Goal: Navigation & Orientation: Find specific page/section

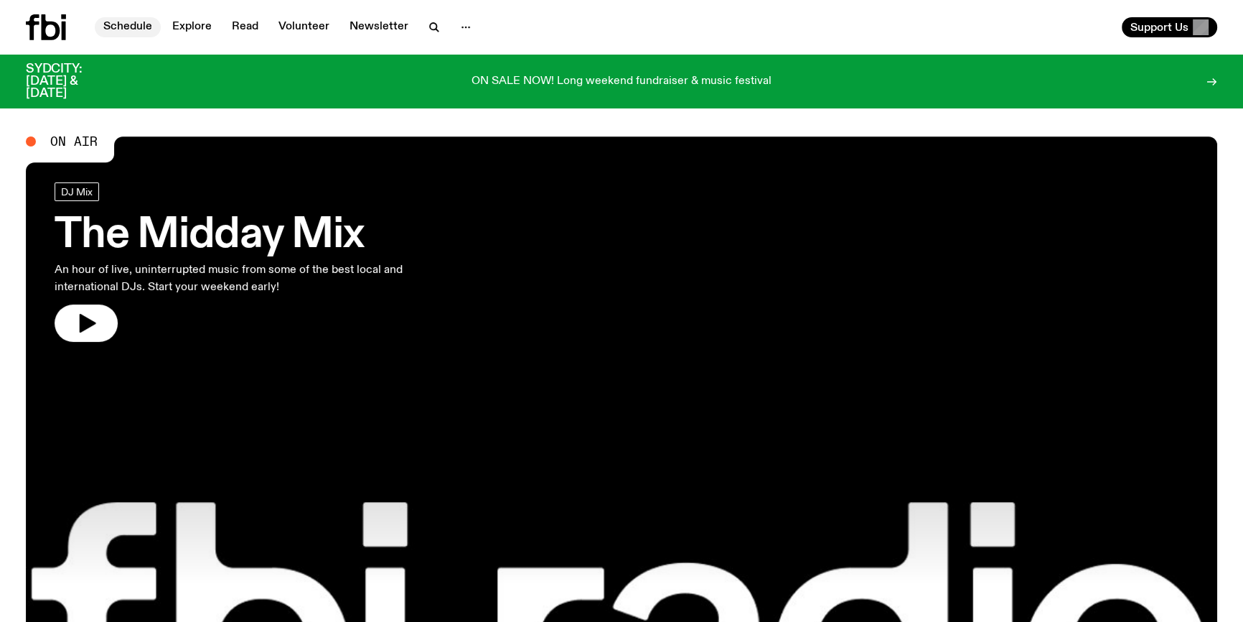
click at [130, 24] on link "Schedule" at bounding box center [128, 27] width 66 height 20
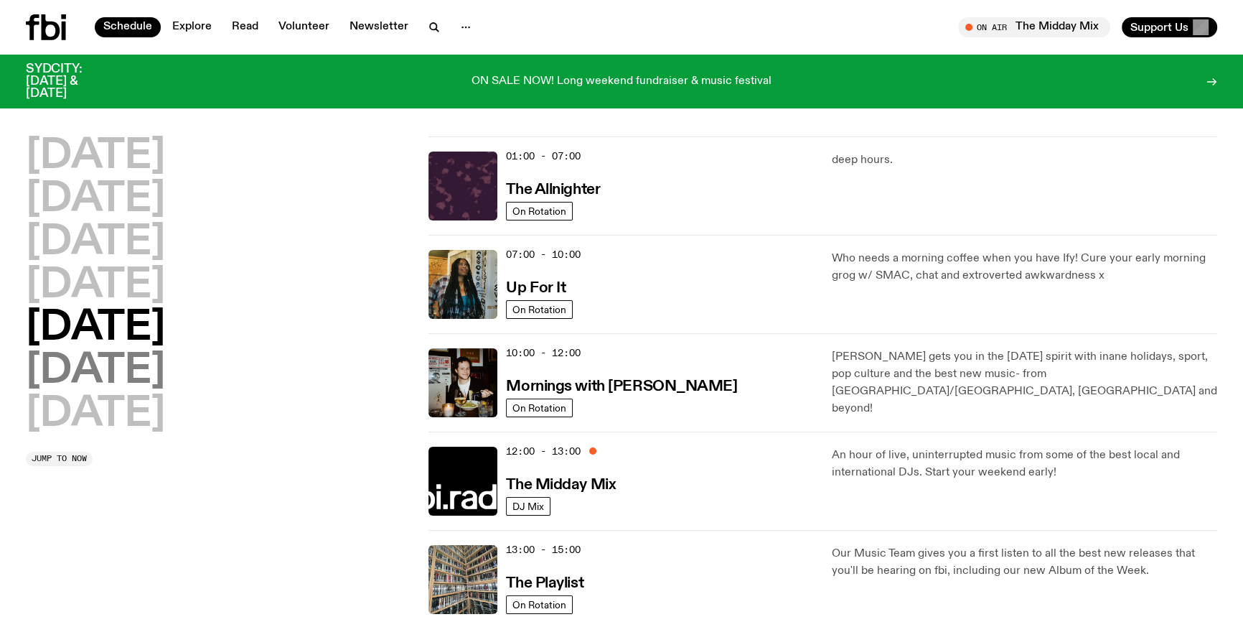
click at [159, 382] on h2 "[DATE]" at bounding box center [95, 371] width 139 height 40
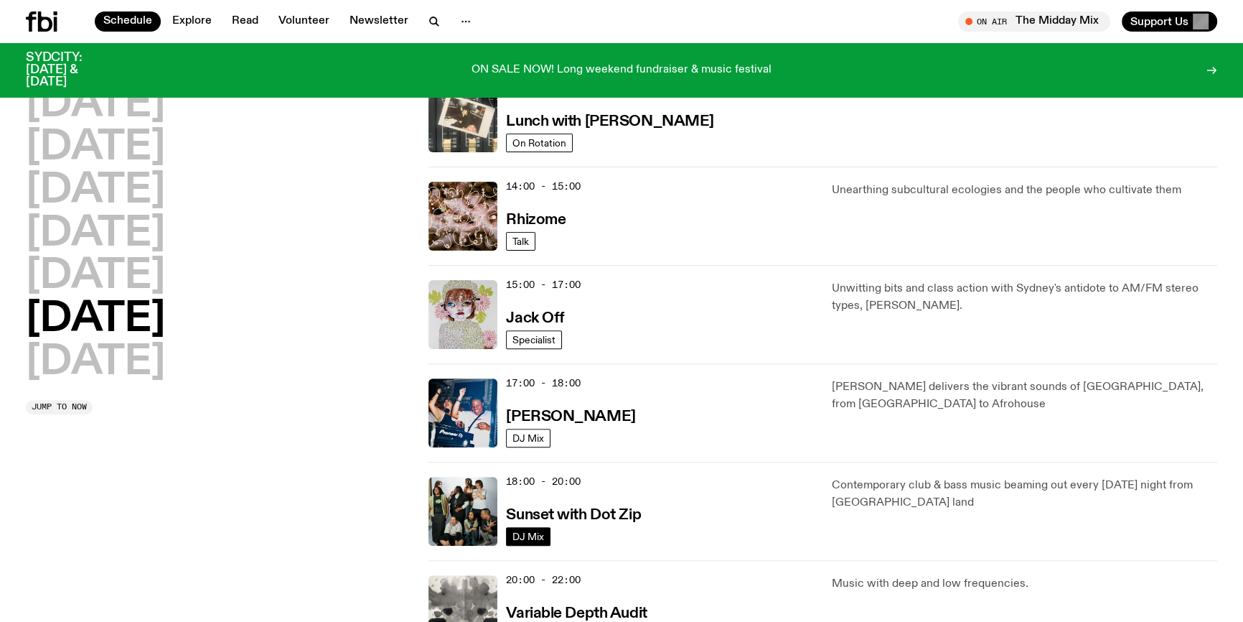
scroll to position [496, 0]
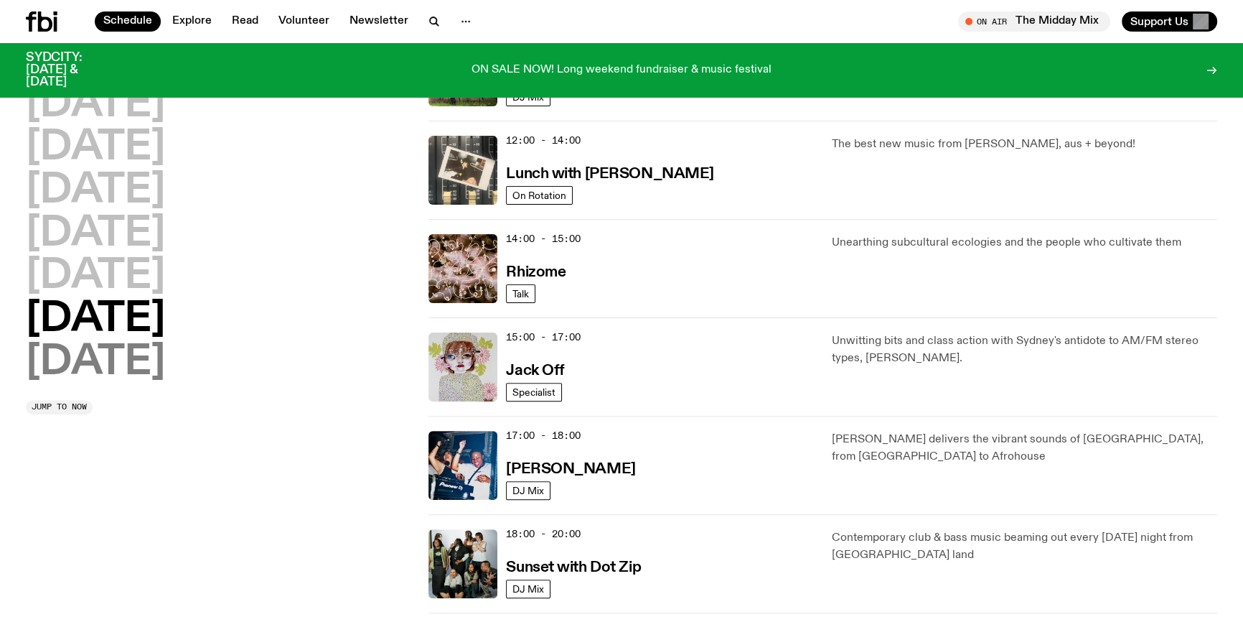
click at [149, 371] on h2 "[DATE]" at bounding box center [95, 362] width 139 height 40
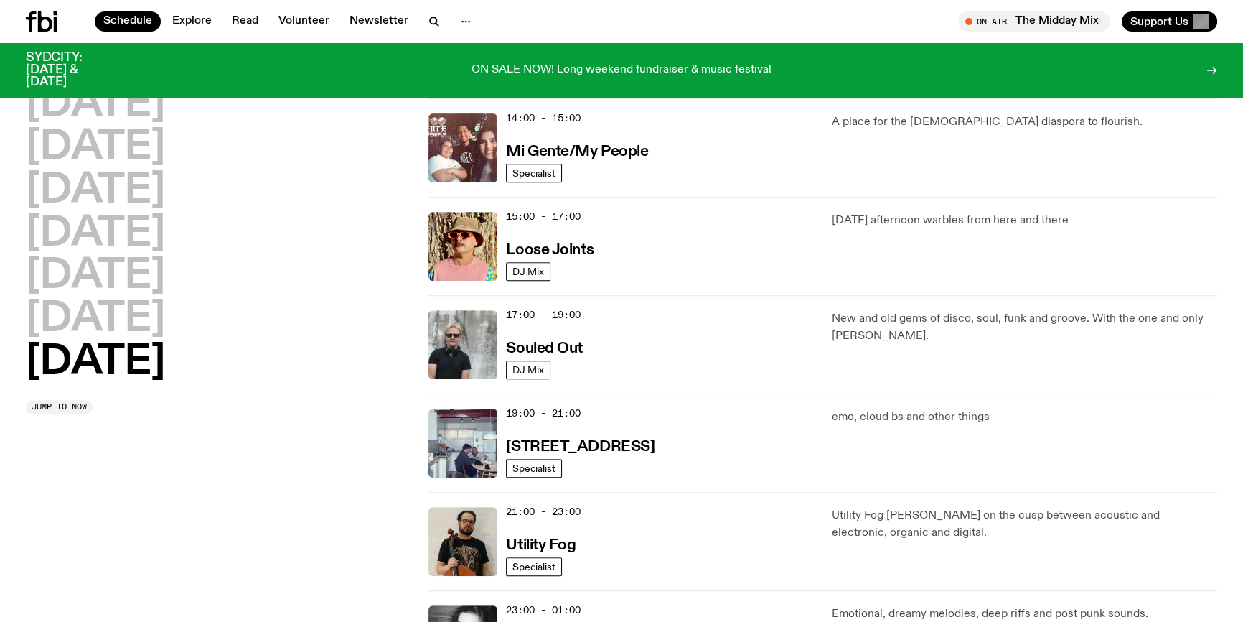
scroll to position [692, 0]
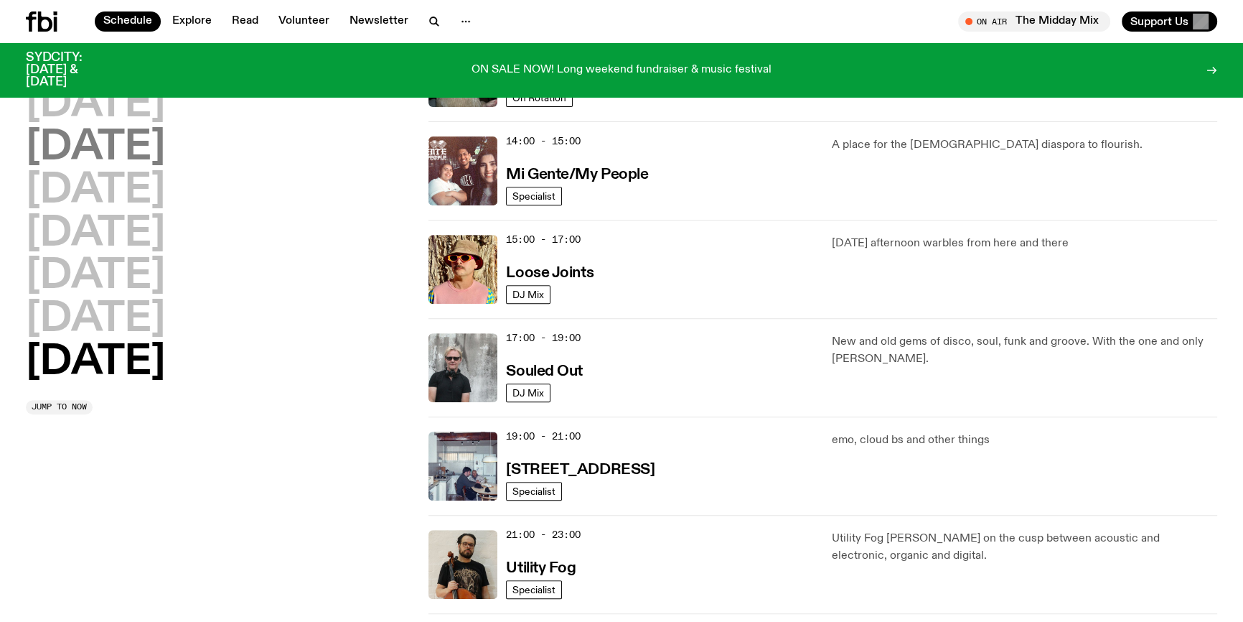
click at [105, 146] on h2 "[DATE]" at bounding box center [95, 148] width 139 height 40
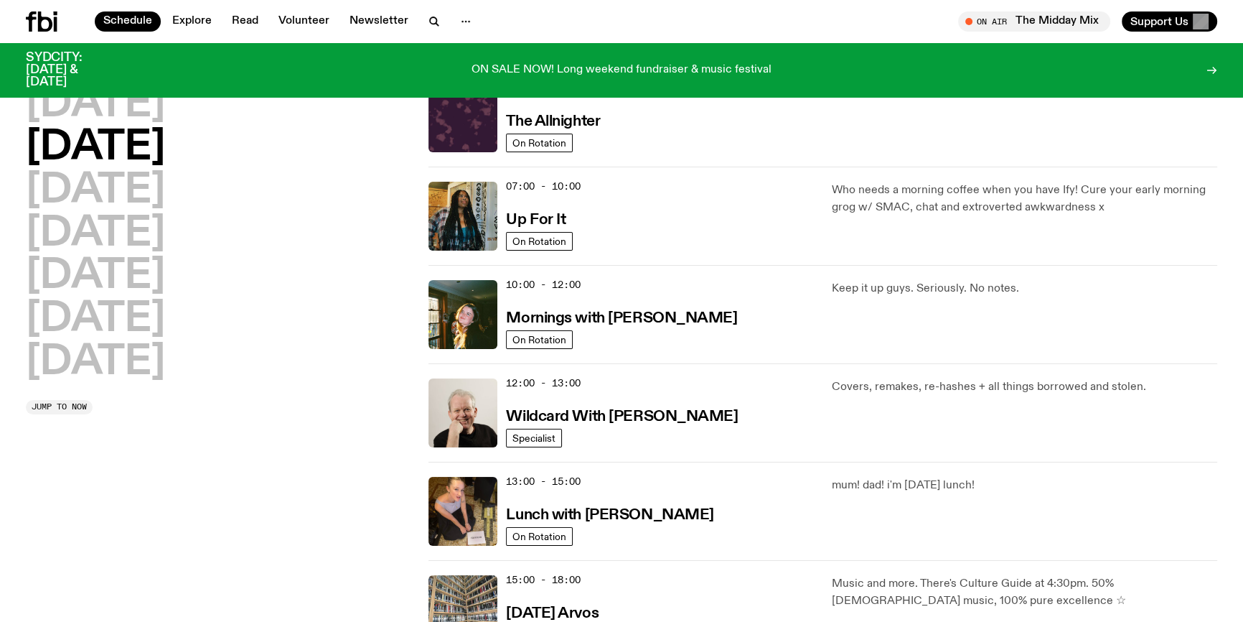
scroll to position [39, 0]
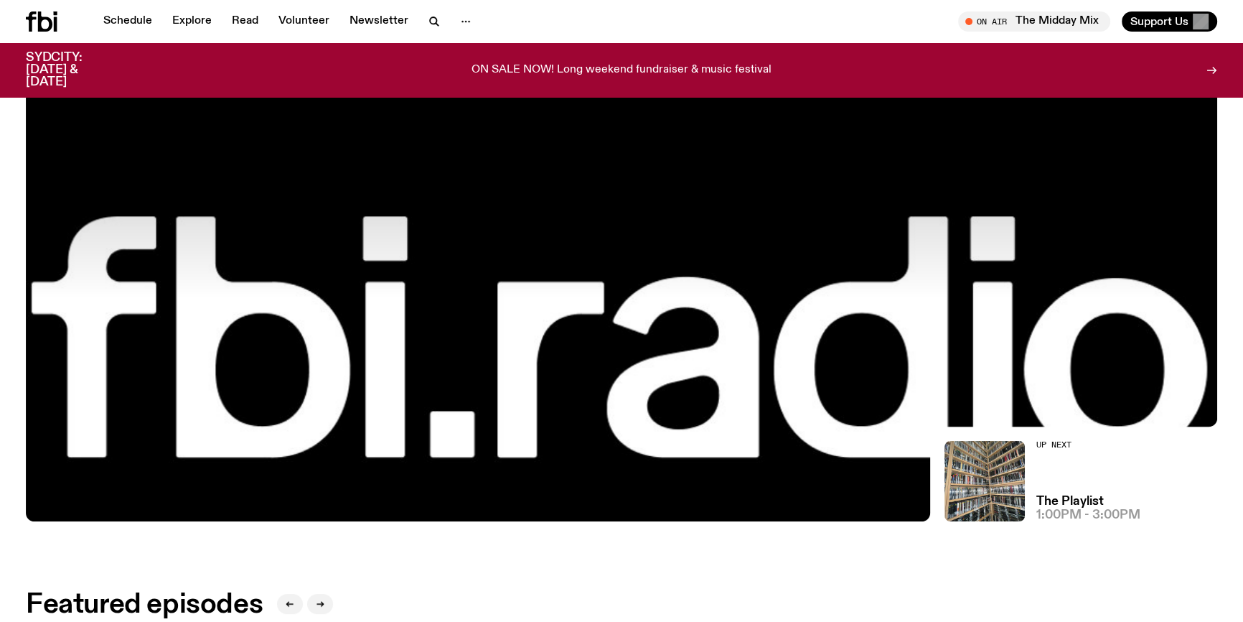
scroll to position [451, 0]
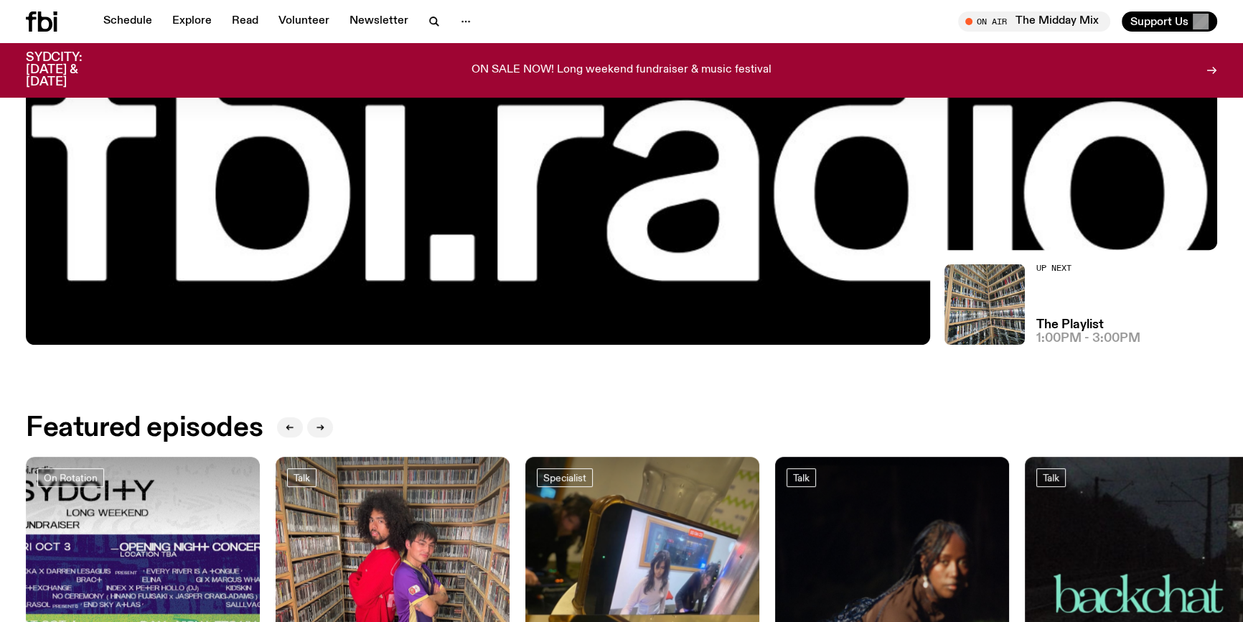
click at [792, 291] on img at bounding box center [622, 9] width 1192 height 670
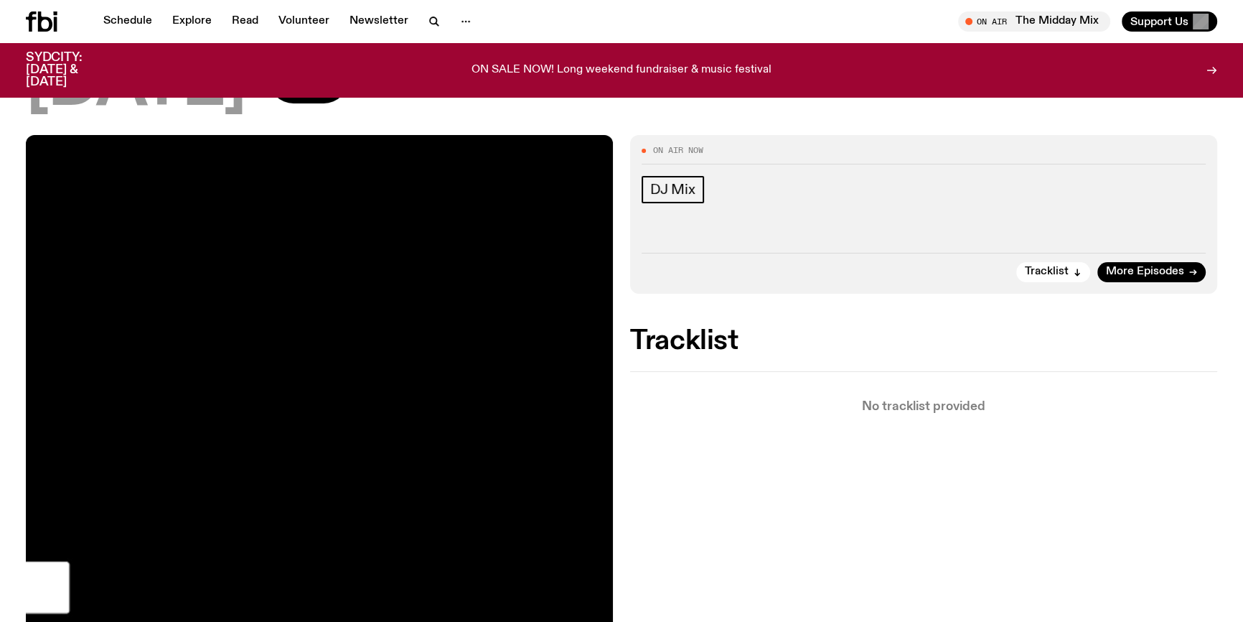
scroll to position [256, 0]
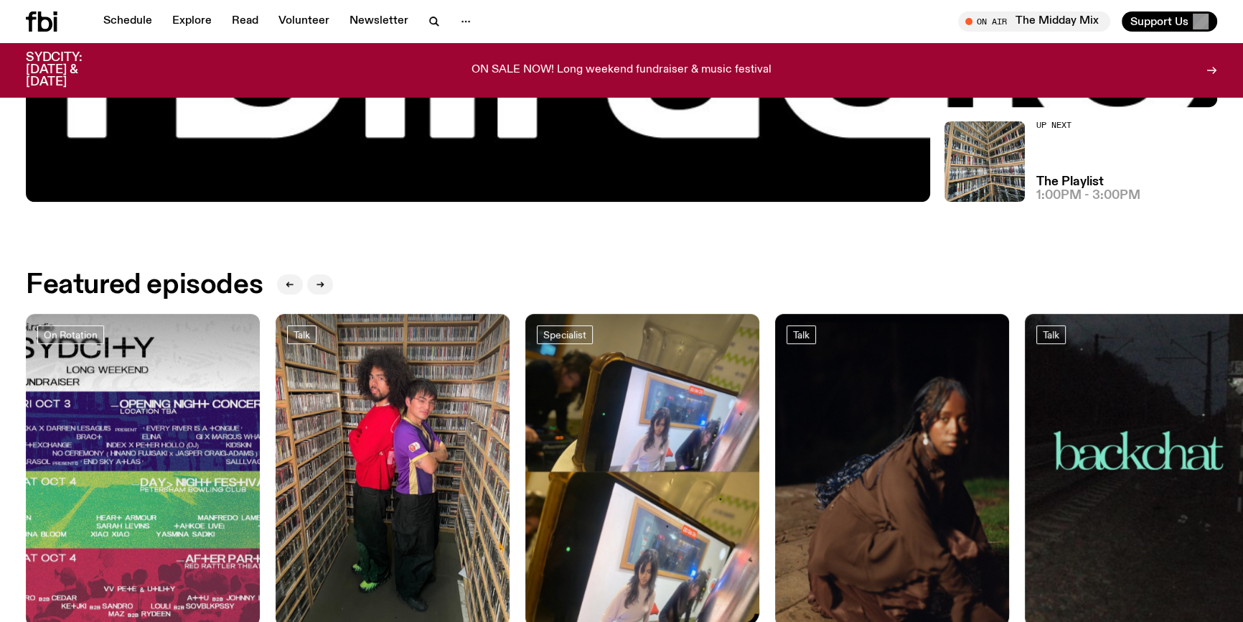
scroll to position [646, 0]
